Goal: Information Seeking & Learning: Learn about a topic

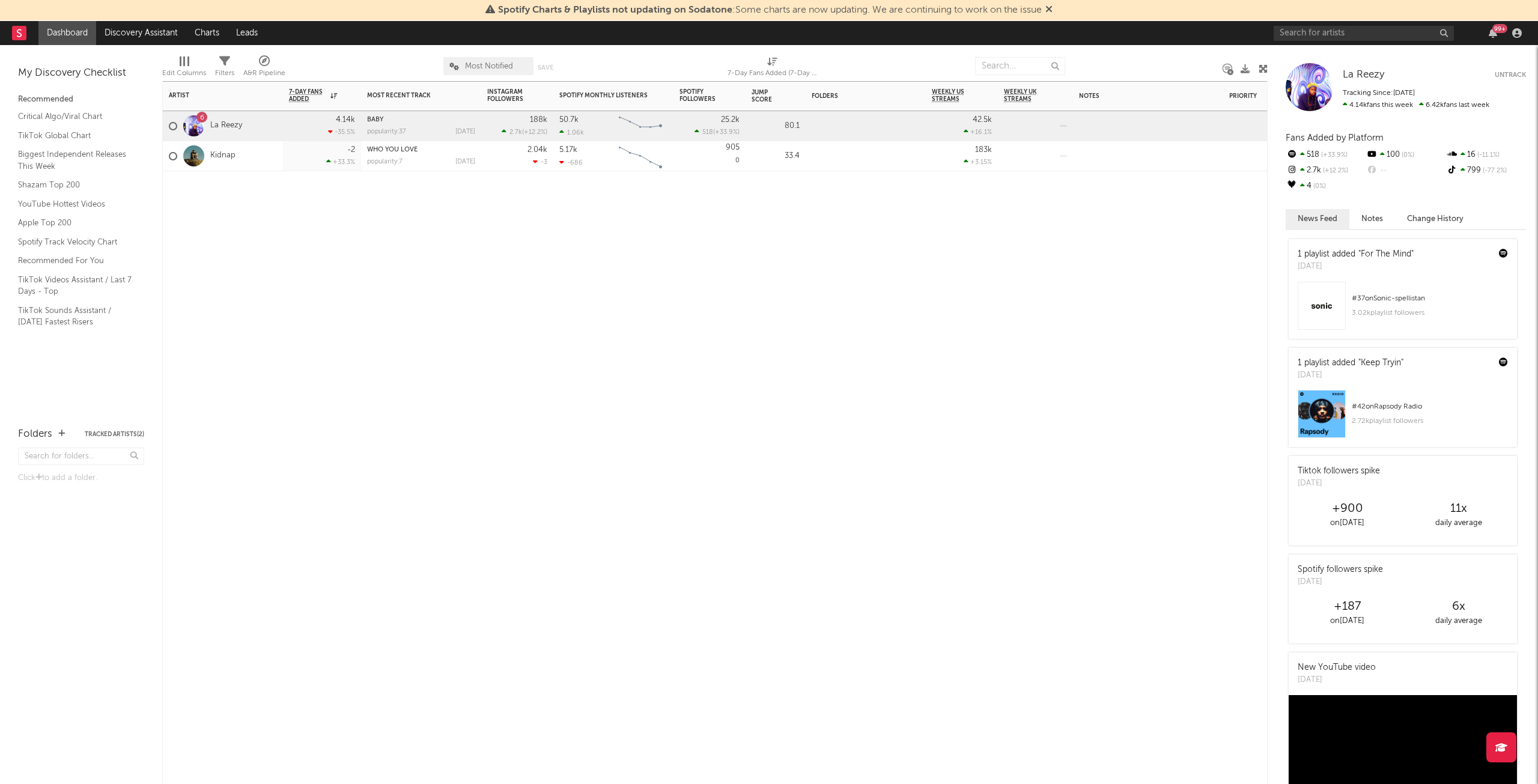
click at [312, 157] on div "-2 +33.3 %" at bounding box center [322, 156] width 66 height 30
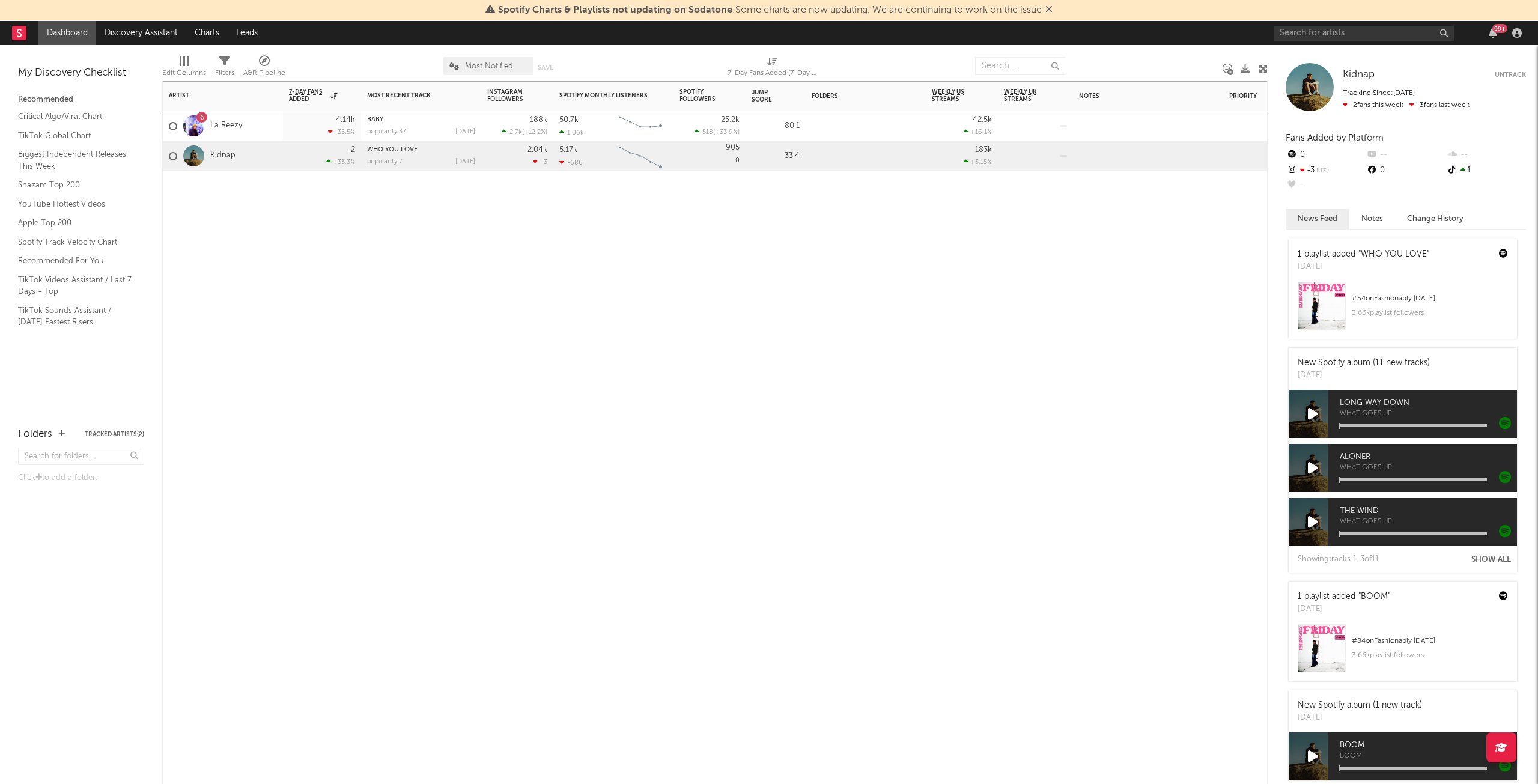
click at [273, 121] on div "6 La Reezy" at bounding box center [222, 126] width 120 height 30
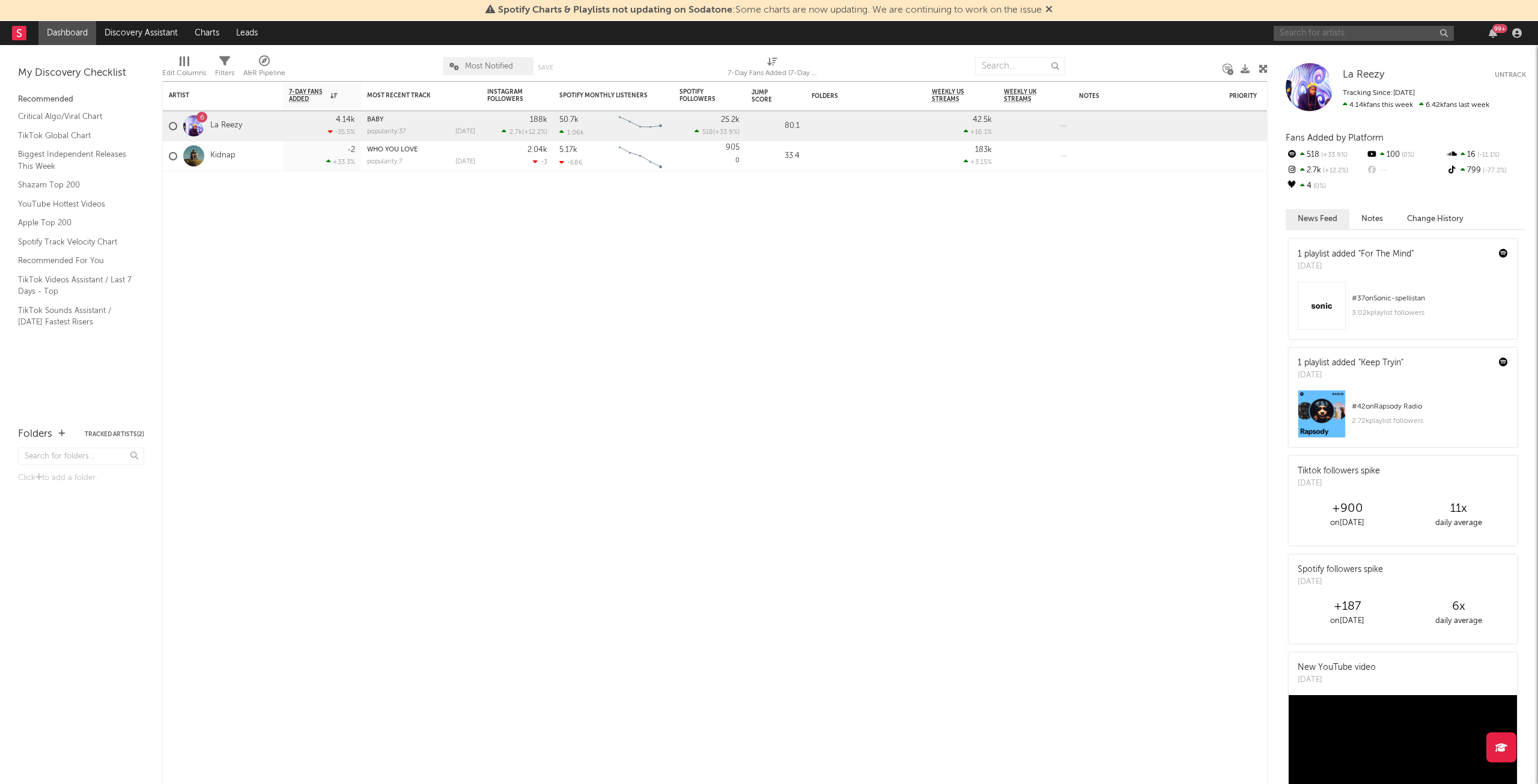
click at [1333, 30] on input "text" at bounding box center [1364, 33] width 180 height 15
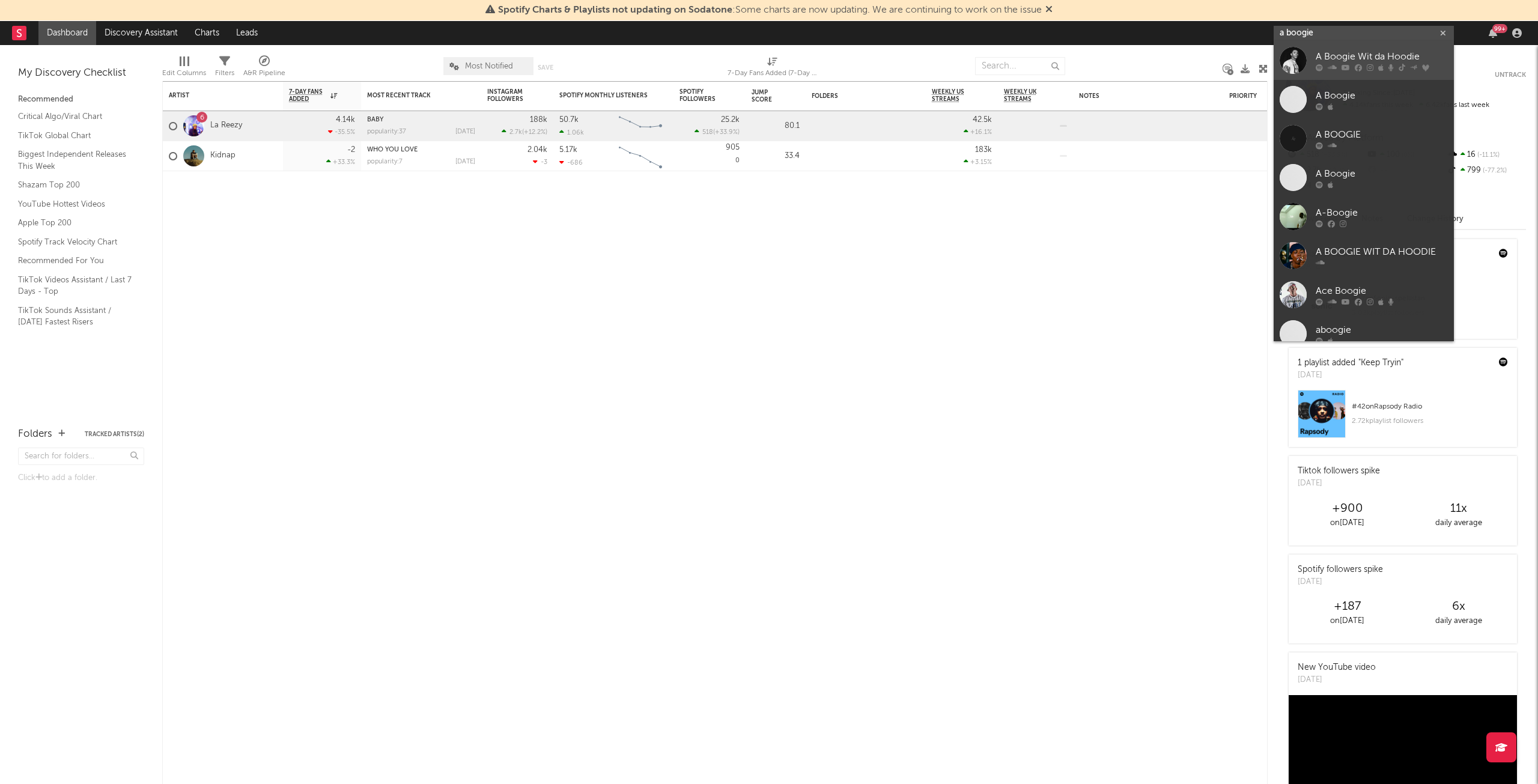
type input "a boogie"
click at [1334, 55] on div "A Boogie Wit da Hoodie" at bounding box center [1382, 58] width 132 height 15
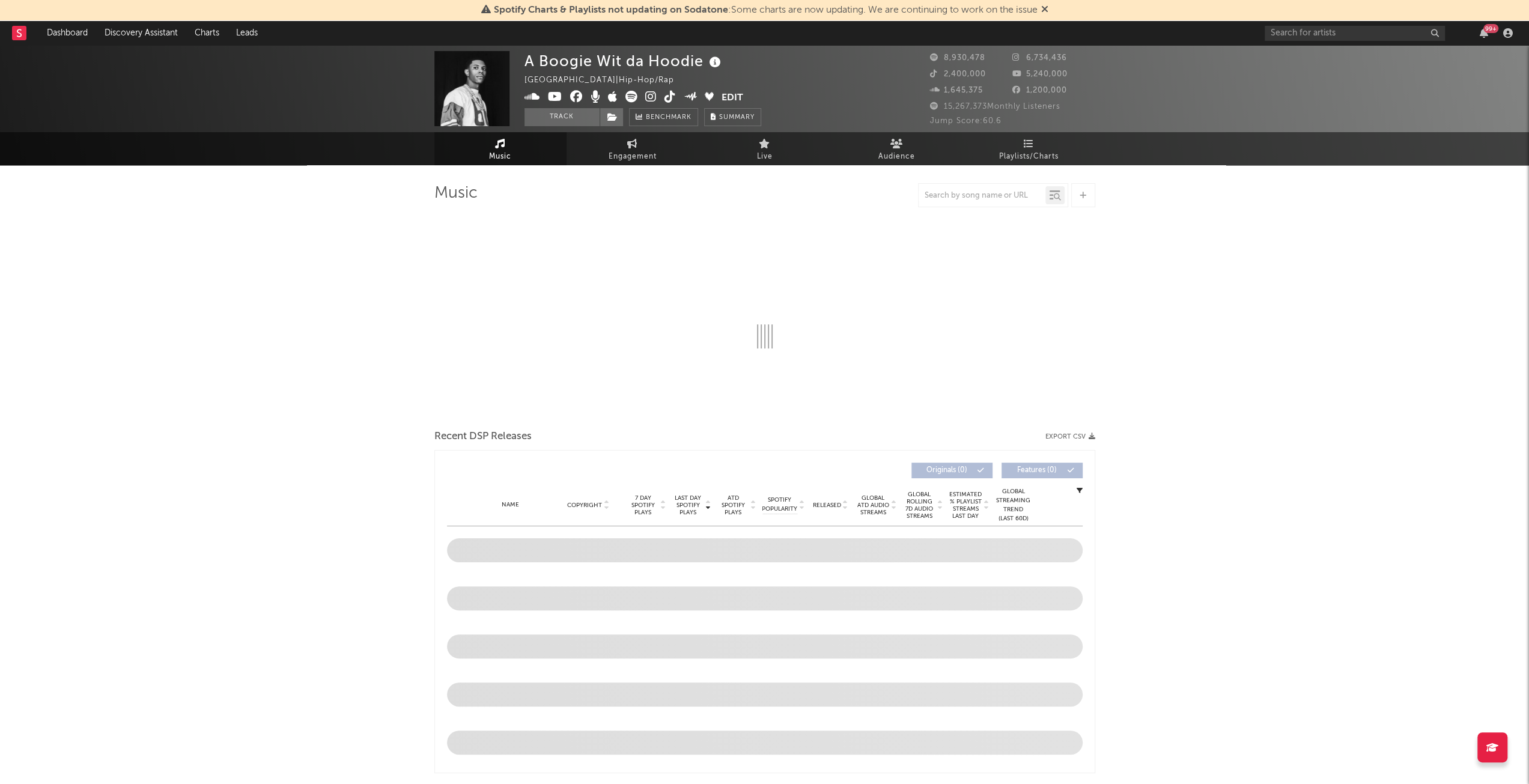
select select "6m"
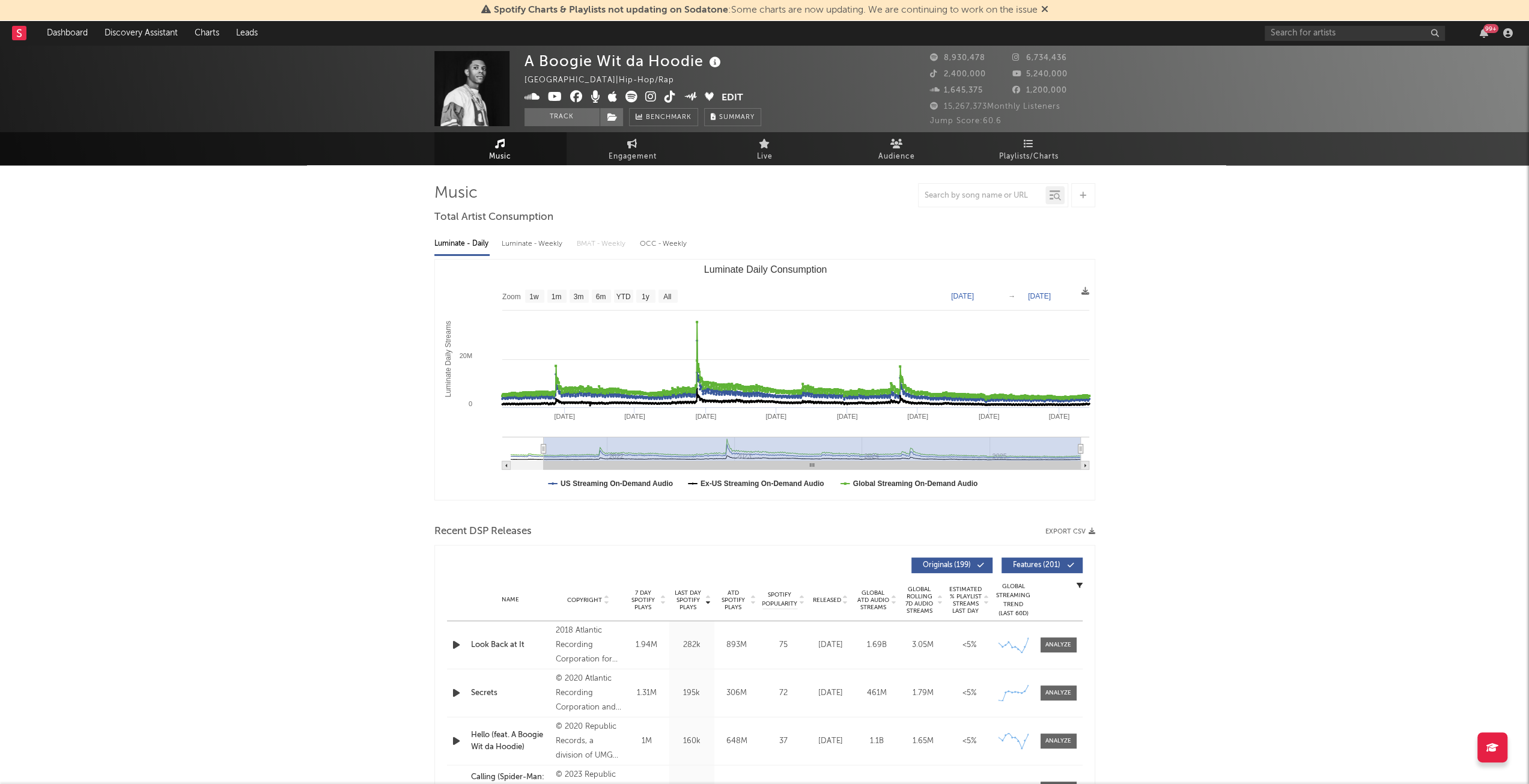
type input "[DATE]"
select select "All"
type input "[DATE]"
drag, startPoint x: 1016, startPoint y: 449, endPoint x: 408, endPoint y: 451, distance: 608.0
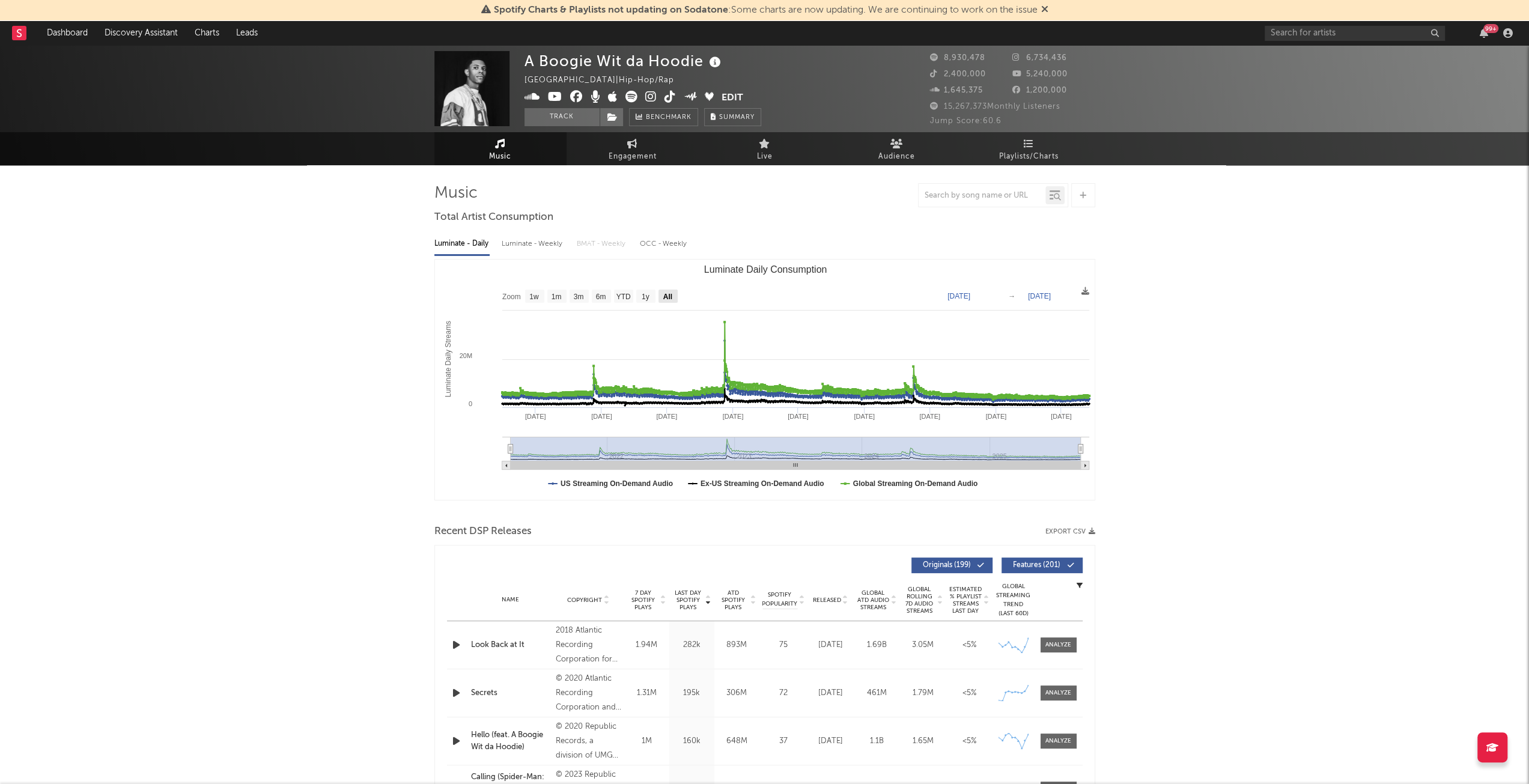
click at [670, 296] on text "All" at bounding box center [667, 296] width 9 height 8
select select "All"
click at [1036, 298] on text "[DATE]" at bounding box center [1039, 295] width 23 height 8
click at [956, 294] on text "[DATE]" at bounding box center [959, 295] width 23 height 8
click at [994, 295] on input "[DATE]" at bounding box center [967, 295] width 56 height 12
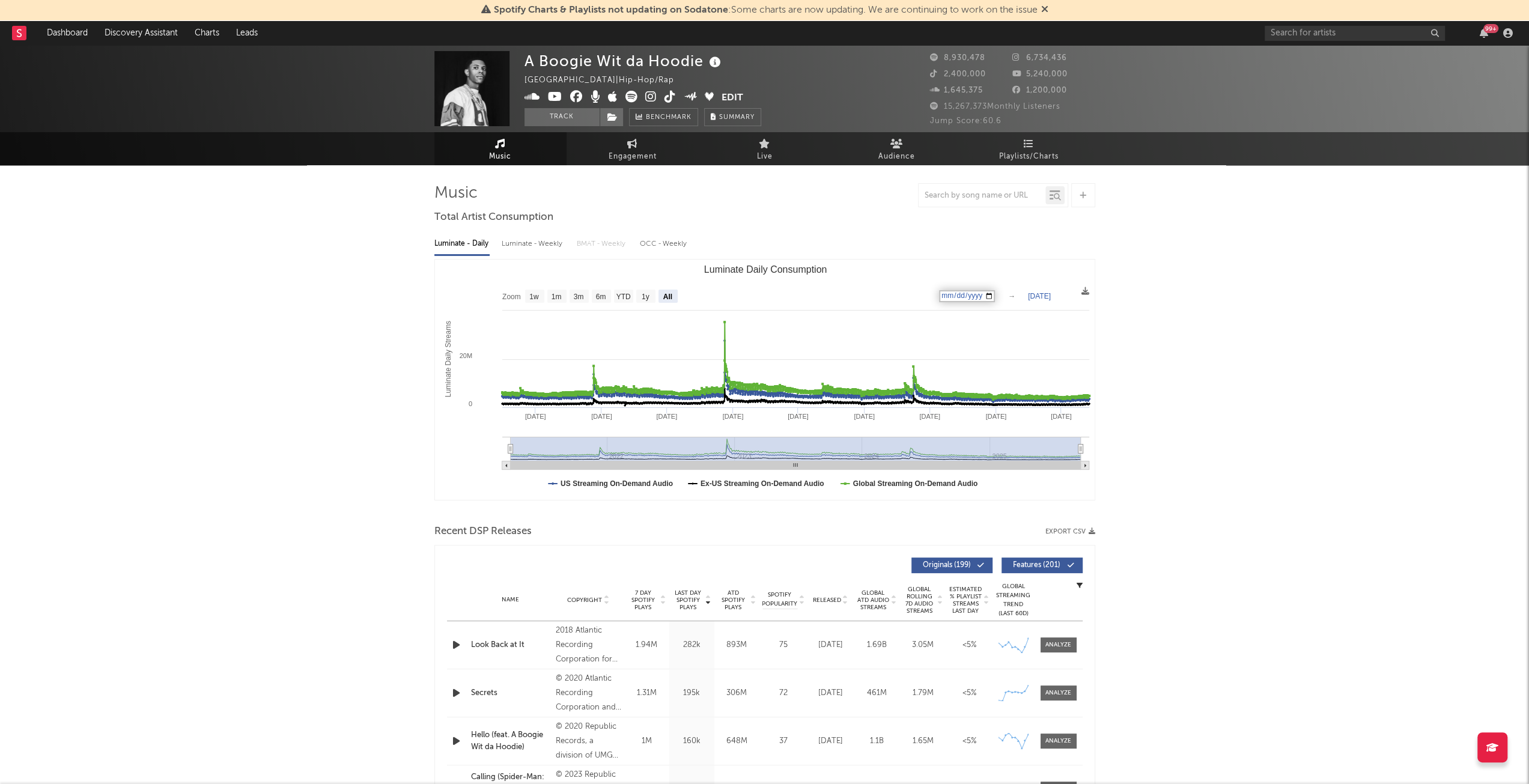
click at [534, 243] on div "Luminate - Weekly" at bounding box center [534, 243] width 63 height 20
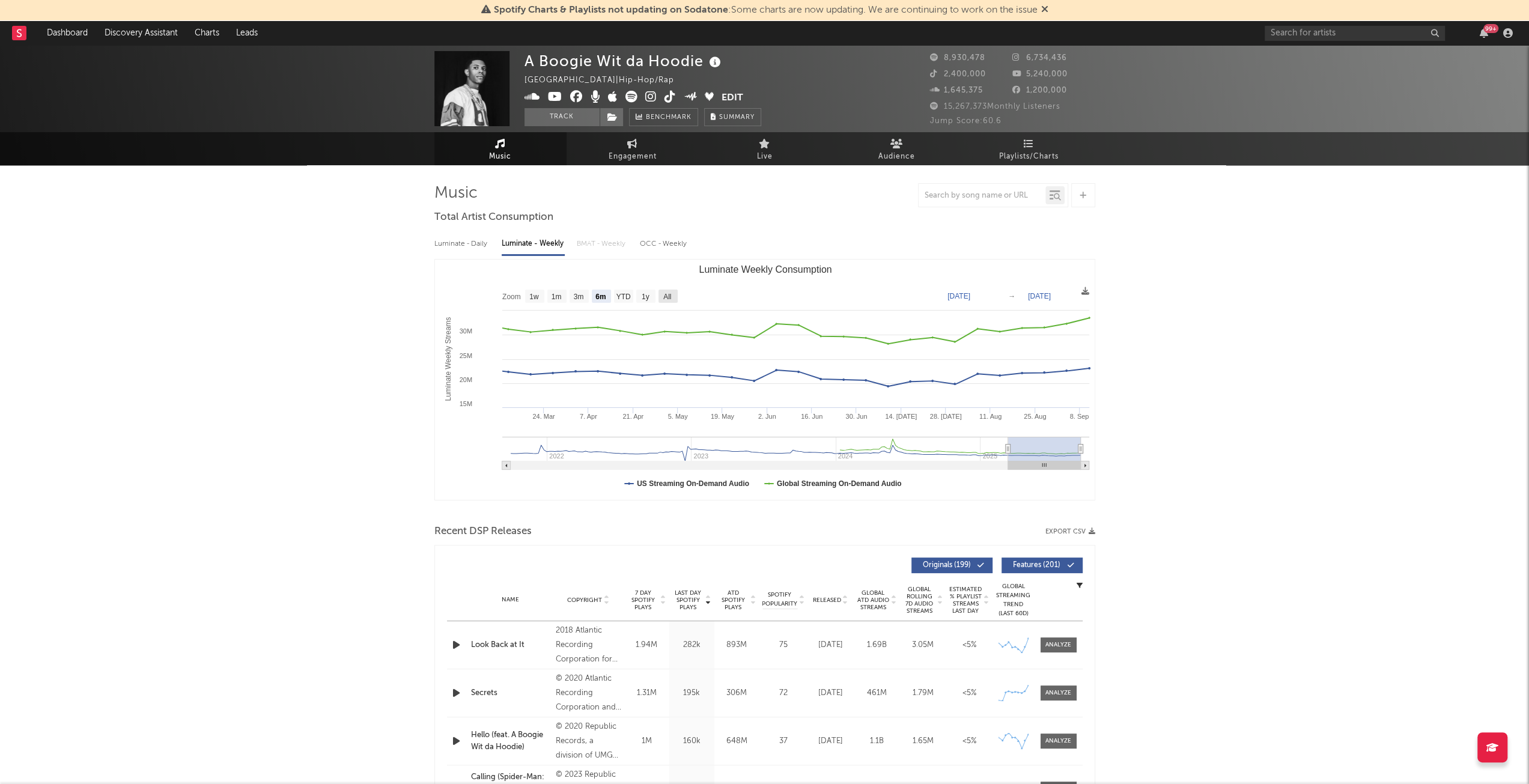
click at [672, 295] on rect "Luminate Weekly Consumption" at bounding box center [668, 296] width 20 height 13
select select "All"
type input "[DATE]"
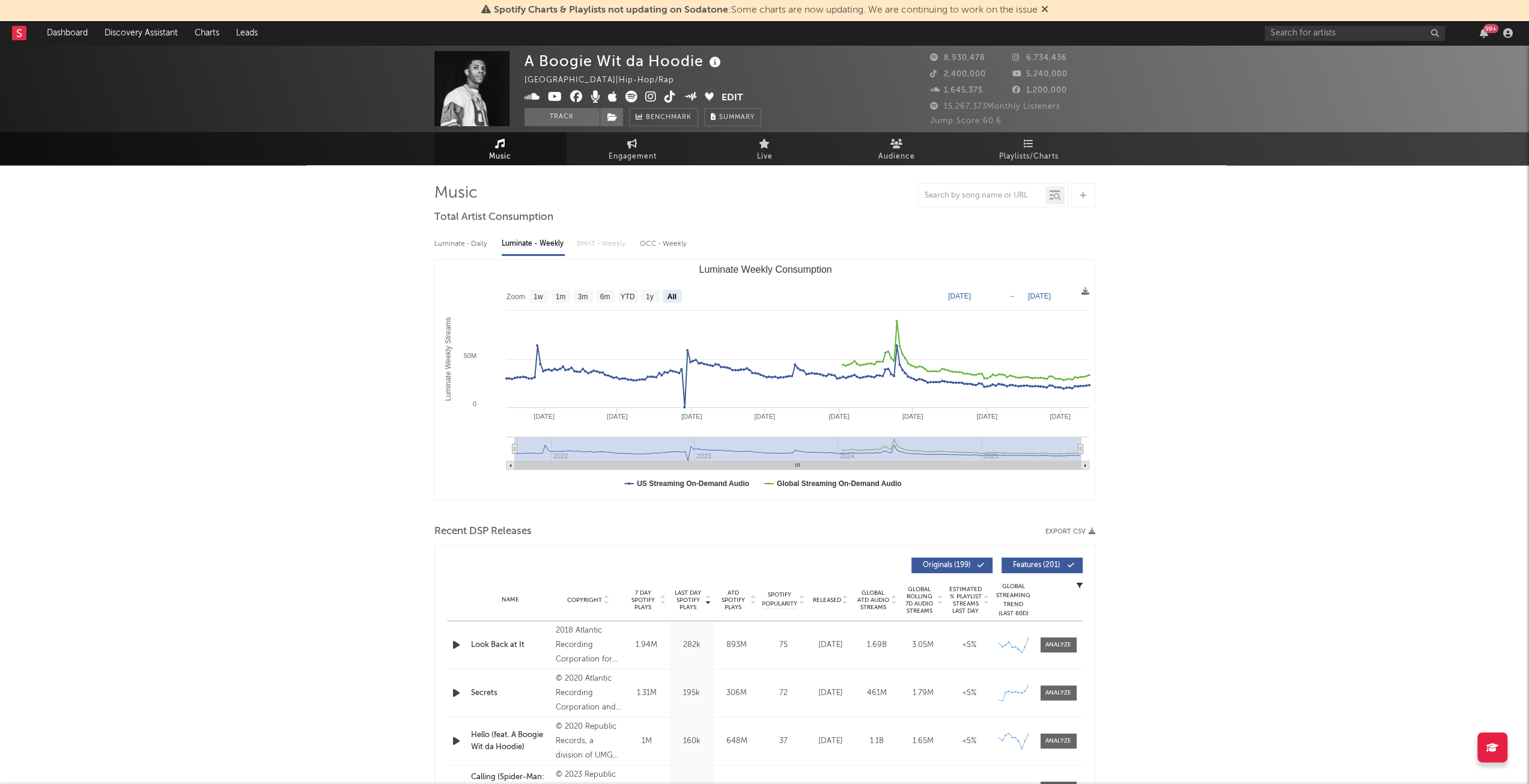
click at [922, 240] on div "Luminate - Daily Luminate - Weekly BMAT - Weekly OCC - Weekly" at bounding box center [764, 243] width 661 height 20
